Goal: Navigation & Orientation: Find specific page/section

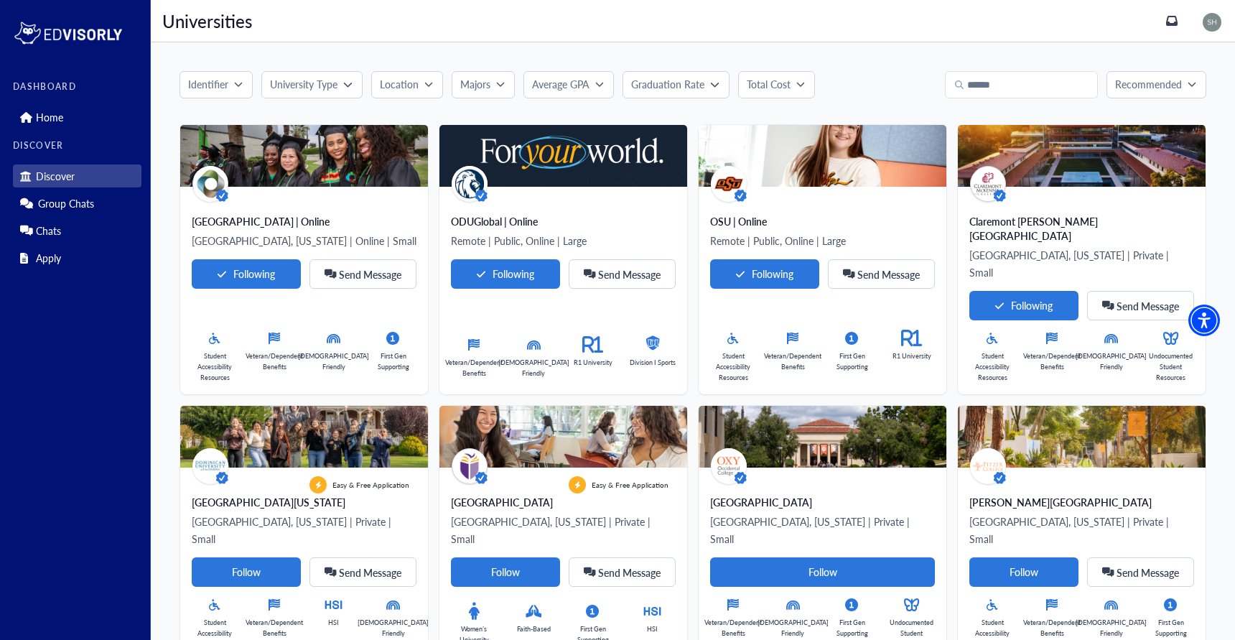
click at [628, 51] on div "Identifier University Type Location Majors Average GPA Graduation Rate Total Co…" at bounding box center [693, 634] width 1084 height 1184
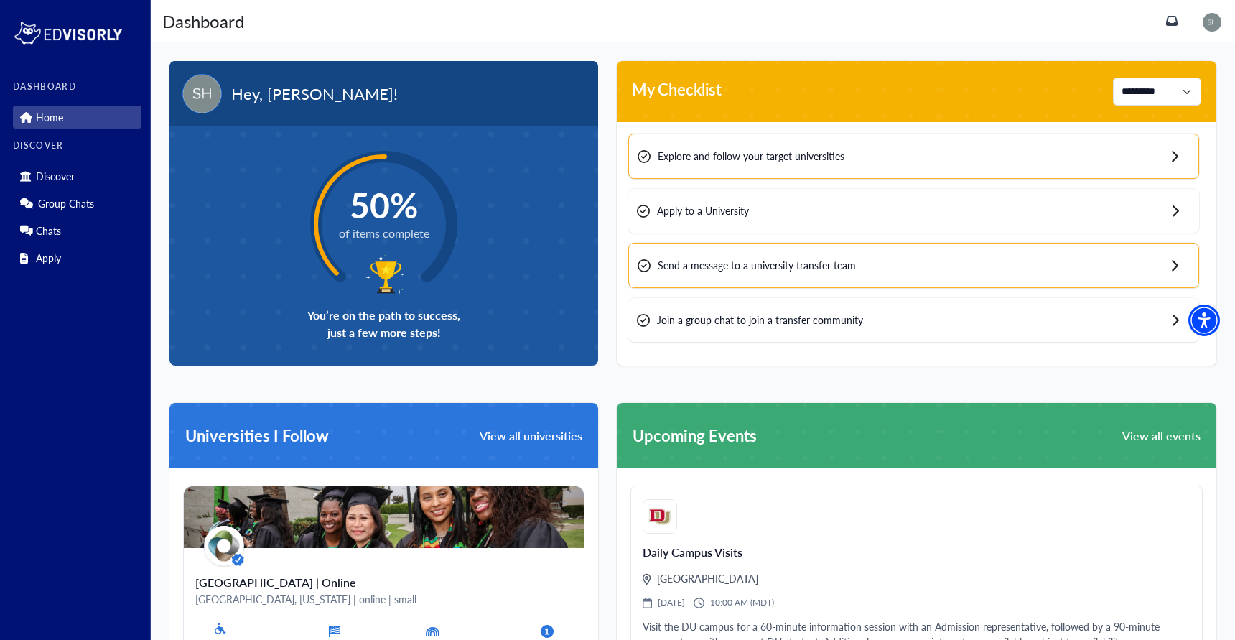
click at [1214, 17] on img at bounding box center [1212, 22] width 19 height 19
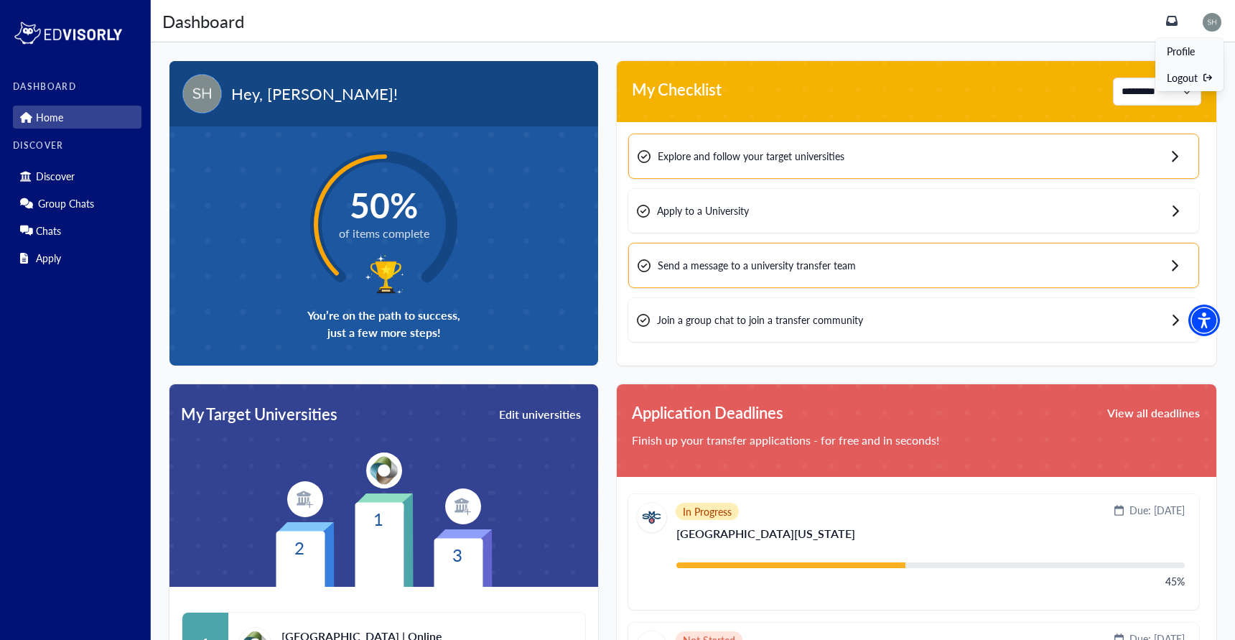
click at [1199, 71] on link "Logout" at bounding box center [1189, 78] width 68 height 27
